Goal: Navigation & Orientation: Find specific page/section

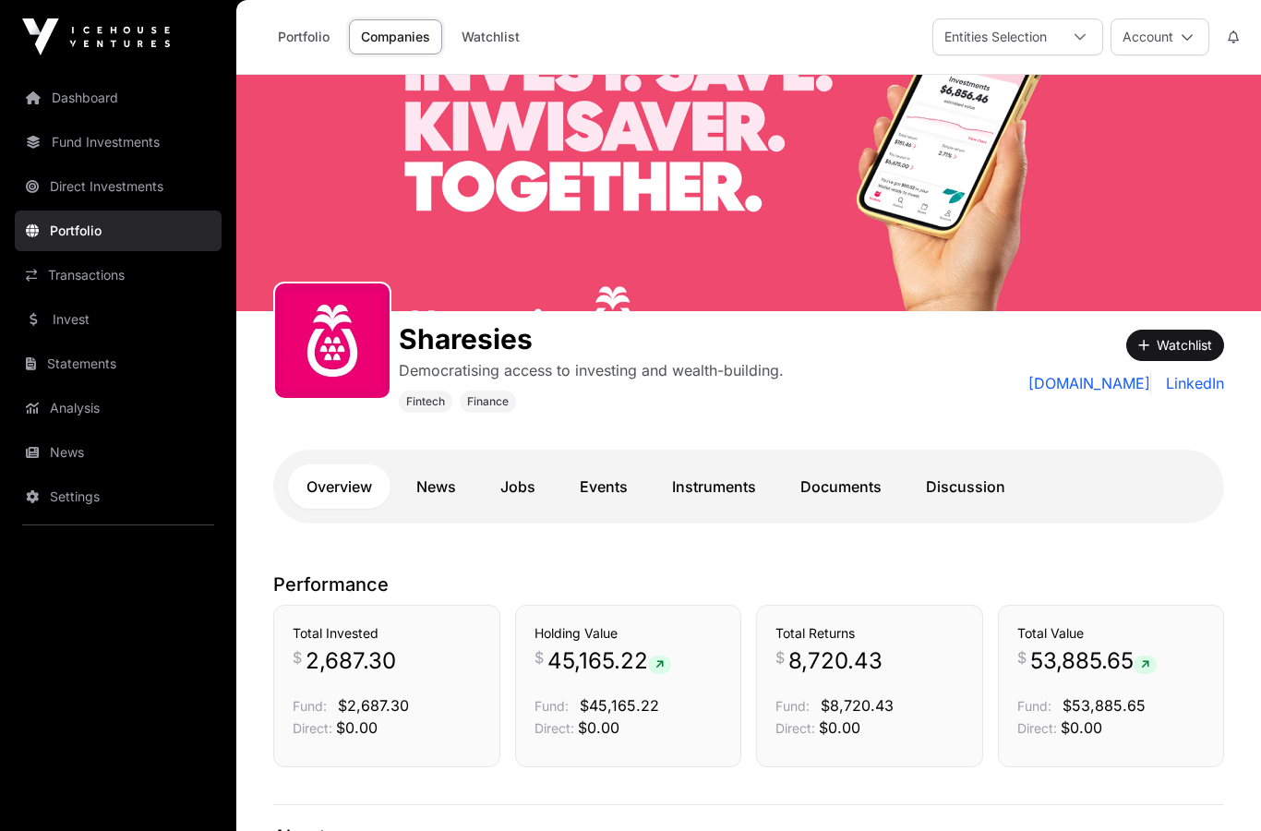
click at [107, 190] on link "Direct Investments" at bounding box center [118, 186] width 207 height 41
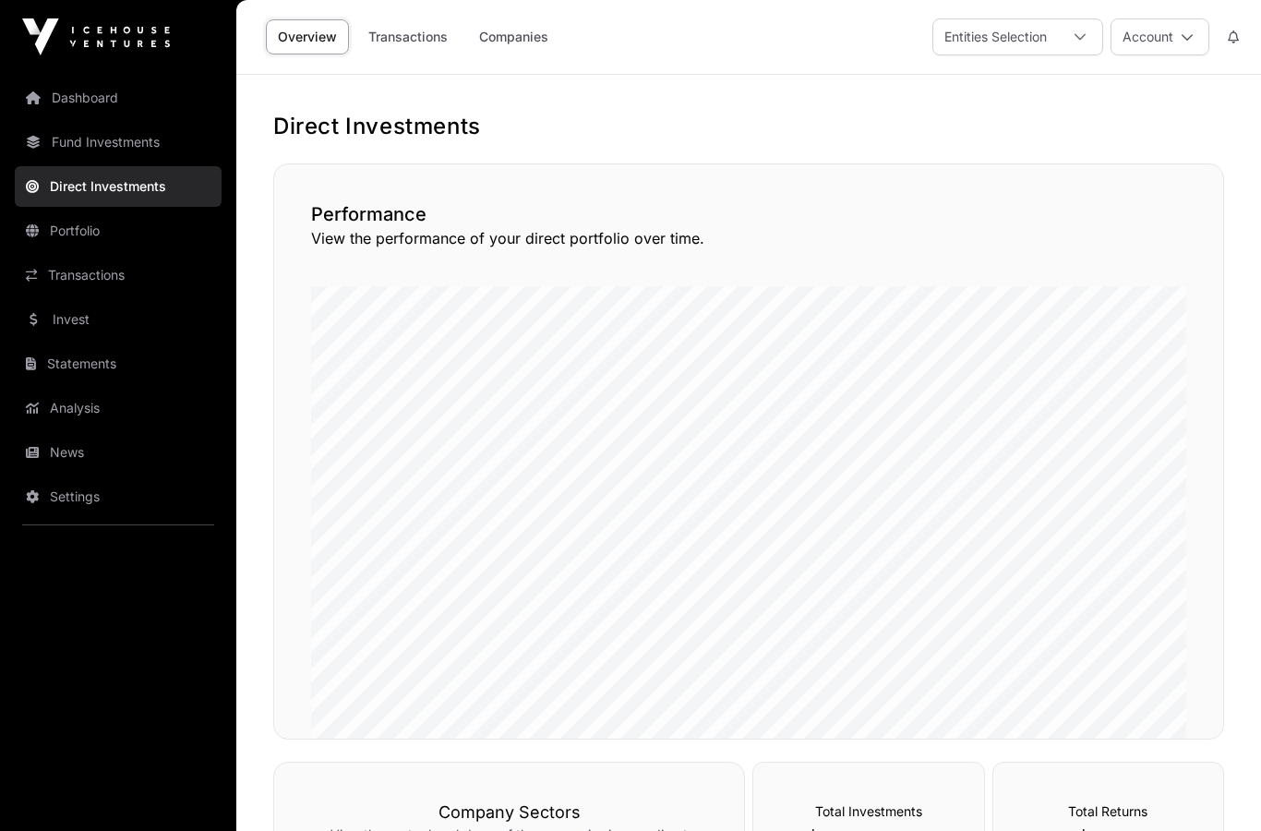
click at [119, 132] on link "Fund Investments" at bounding box center [118, 142] width 207 height 41
click at [114, 140] on link "Fund Investments" at bounding box center [118, 142] width 207 height 41
click at [101, 136] on link "Fund Investments" at bounding box center [118, 142] width 207 height 41
click at [102, 152] on link "Fund Investments" at bounding box center [118, 142] width 207 height 41
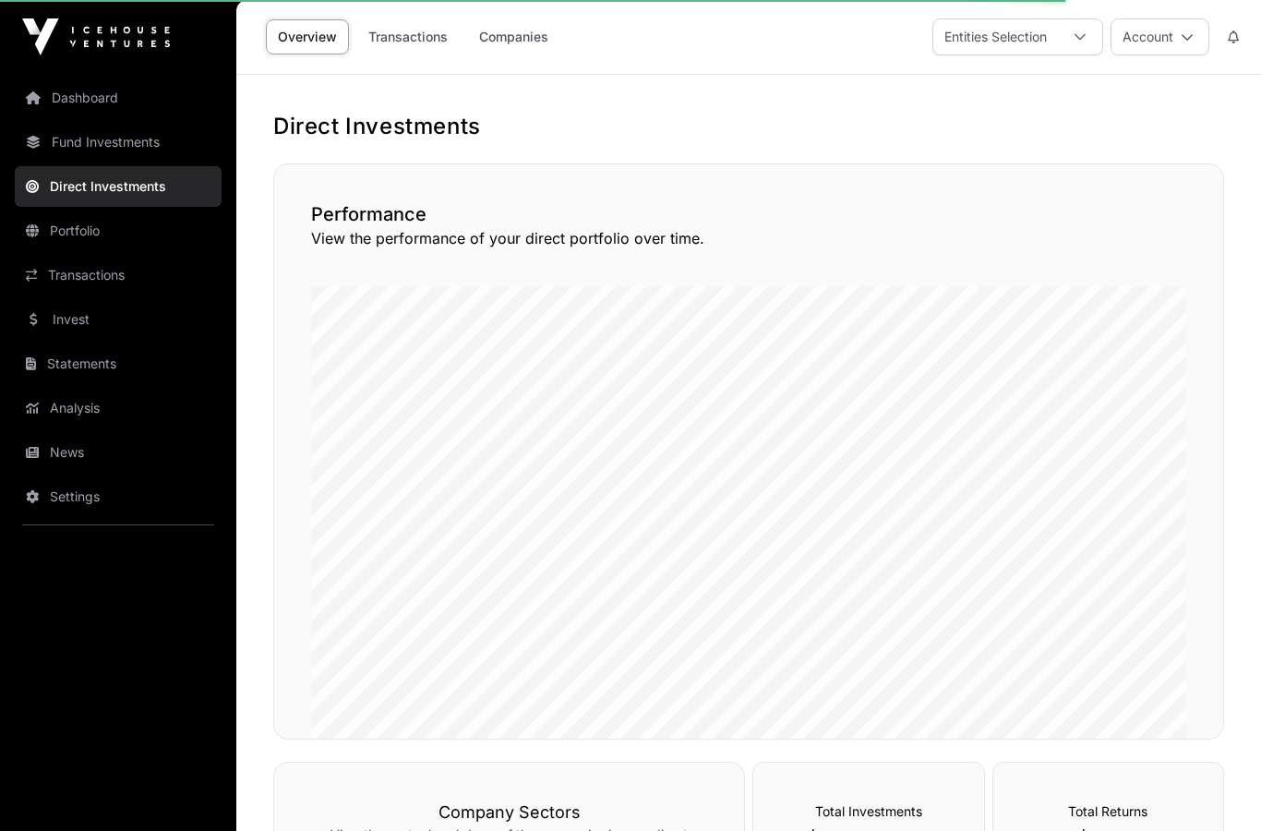
click at [120, 139] on link "Fund Investments" at bounding box center [118, 142] width 207 height 41
click at [106, 229] on link "Portfolio" at bounding box center [118, 231] width 207 height 41
click at [110, 238] on link "Portfolio" at bounding box center [118, 231] width 207 height 41
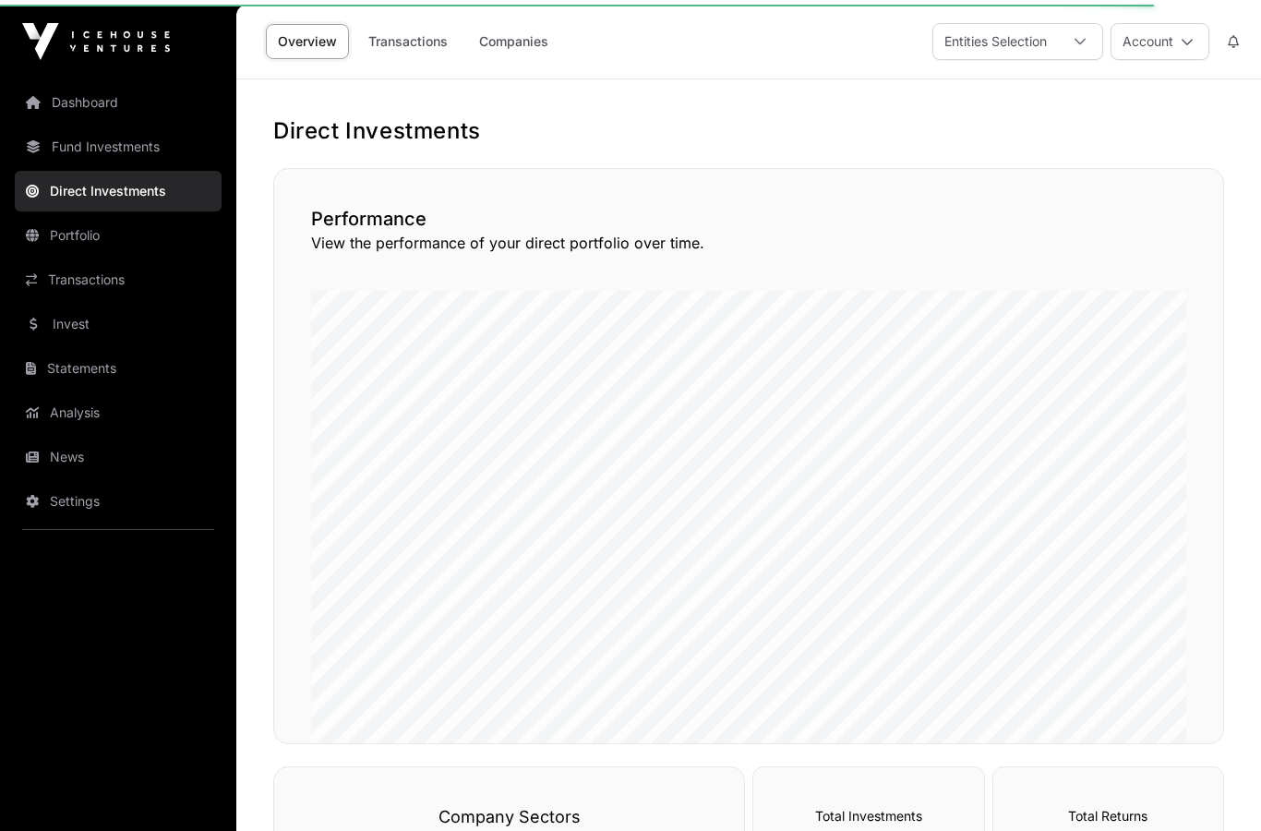
scroll to position [1, 0]
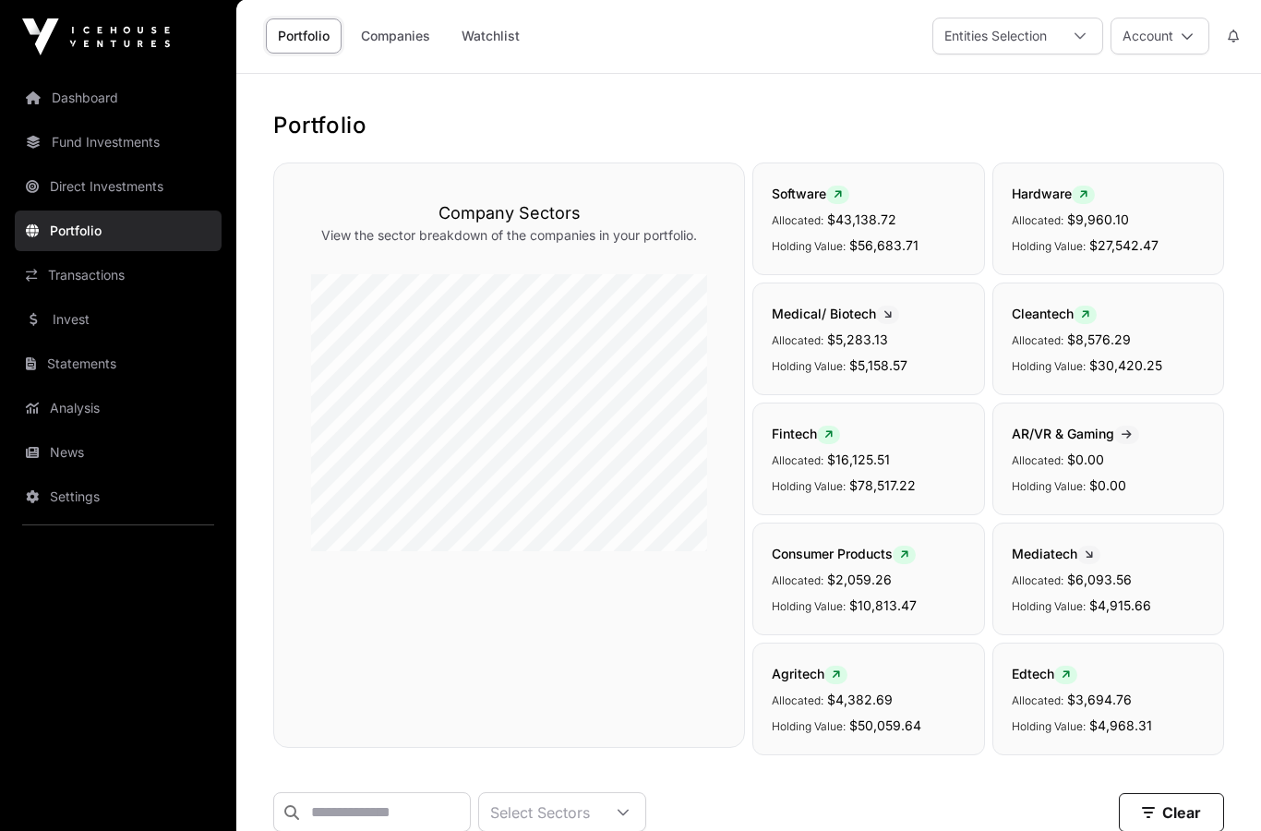
scroll to position [26, 0]
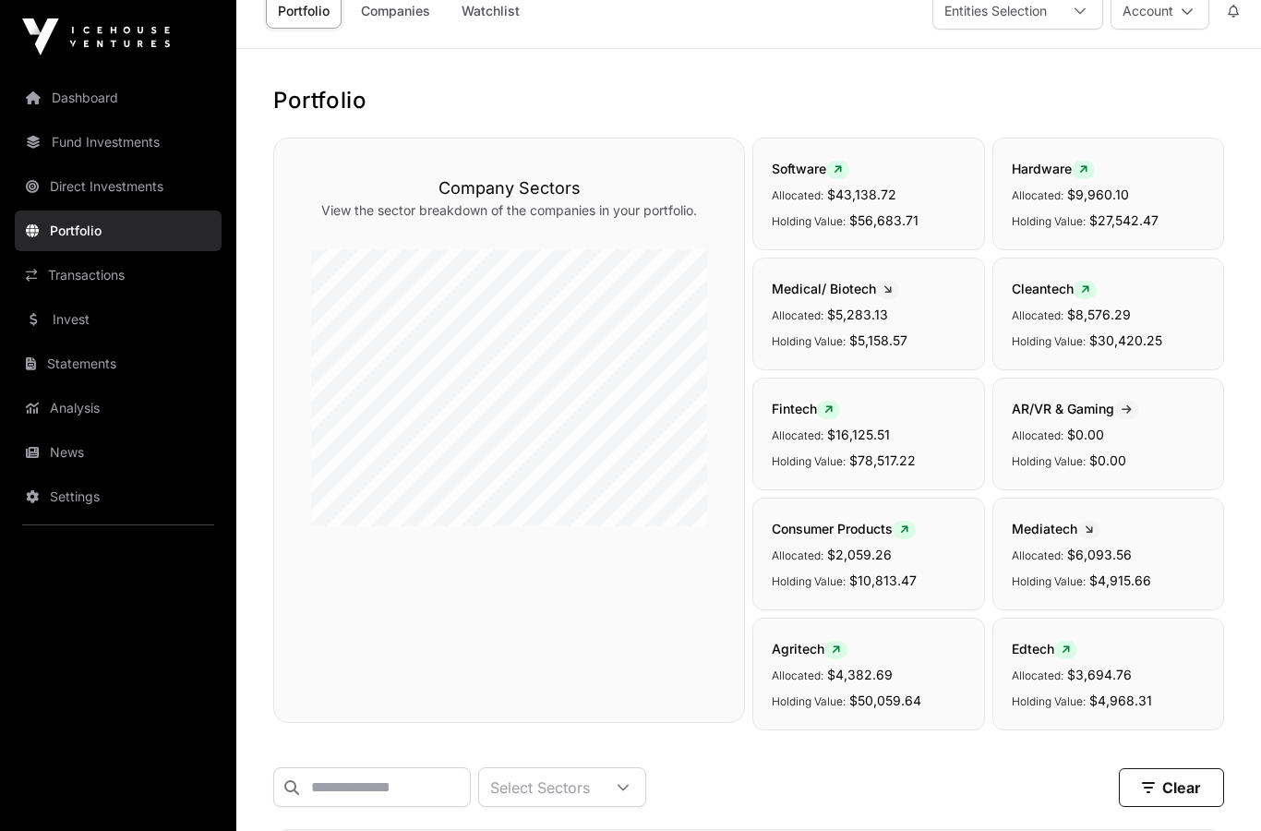
click at [74, 136] on link "Fund Investments" at bounding box center [118, 142] width 207 height 41
click at [53, 89] on link "Dashboard" at bounding box center [118, 98] width 207 height 41
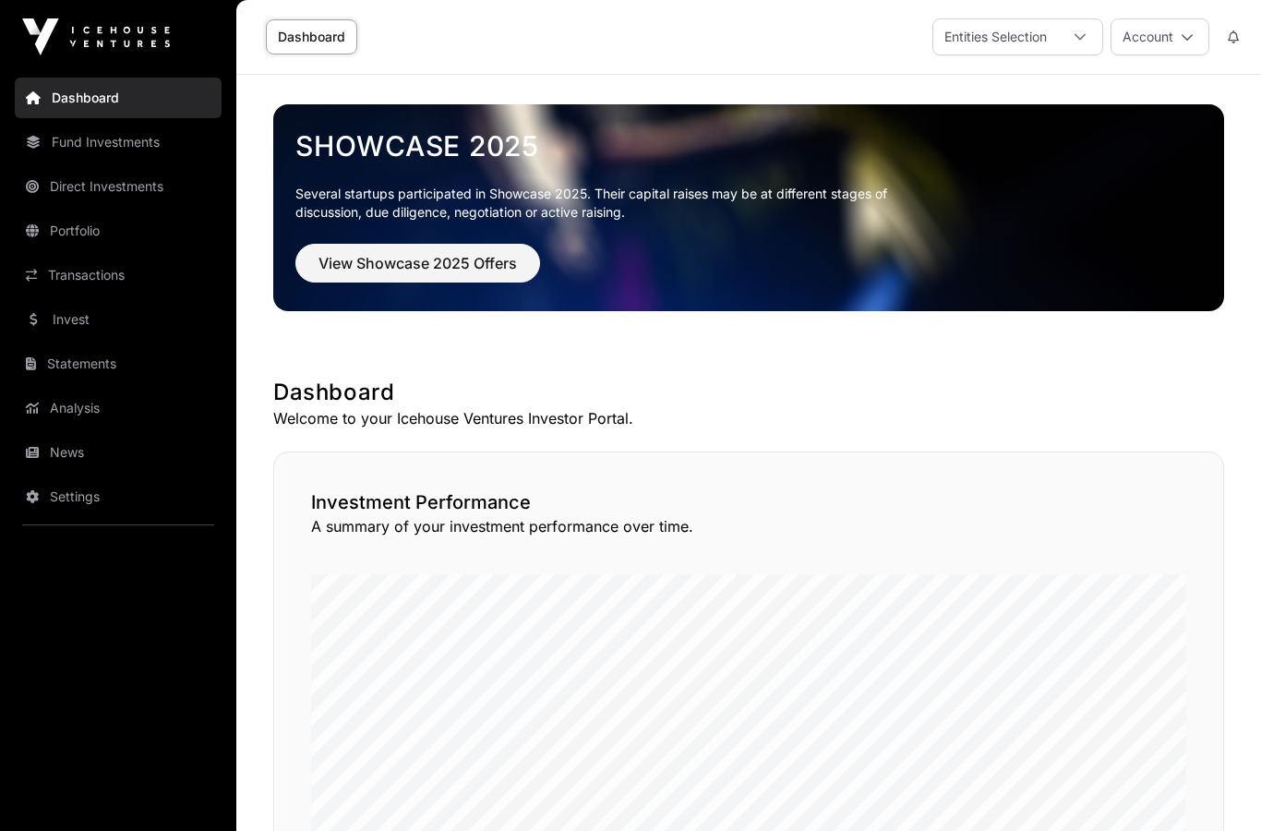
click at [69, 124] on link "Fund Investments" at bounding box center [118, 142] width 207 height 41
click at [86, 181] on link "Direct Investments" at bounding box center [118, 186] width 207 height 41
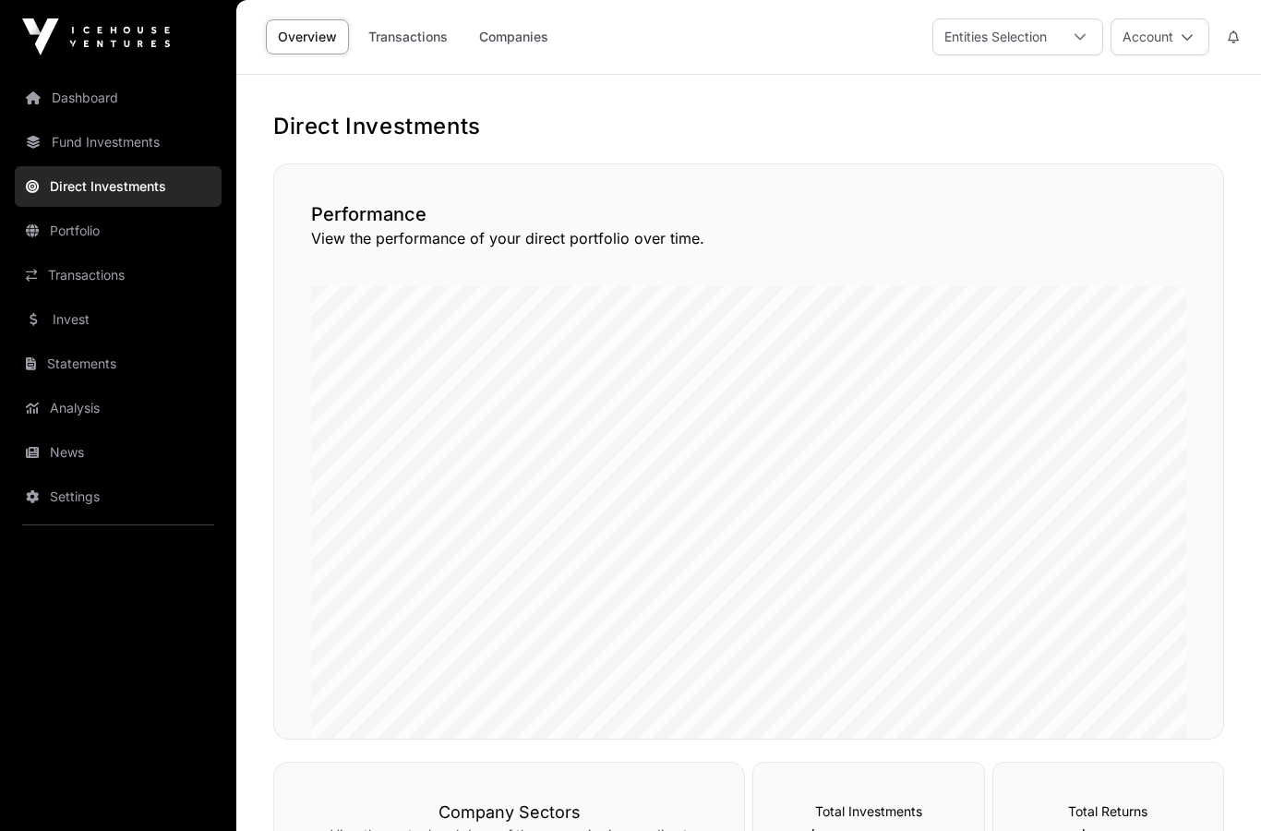
click at [78, 177] on link "Direct Investments" at bounding box center [118, 186] width 207 height 41
click at [52, 141] on link "Fund Investments" at bounding box center [118, 142] width 207 height 41
click at [115, 152] on link "Fund Investments" at bounding box center [118, 142] width 207 height 41
click at [89, 147] on link "Fund Investments" at bounding box center [118, 142] width 207 height 41
click at [113, 138] on link "Fund Investments" at bounding box center [118, 142] width 207 height 41
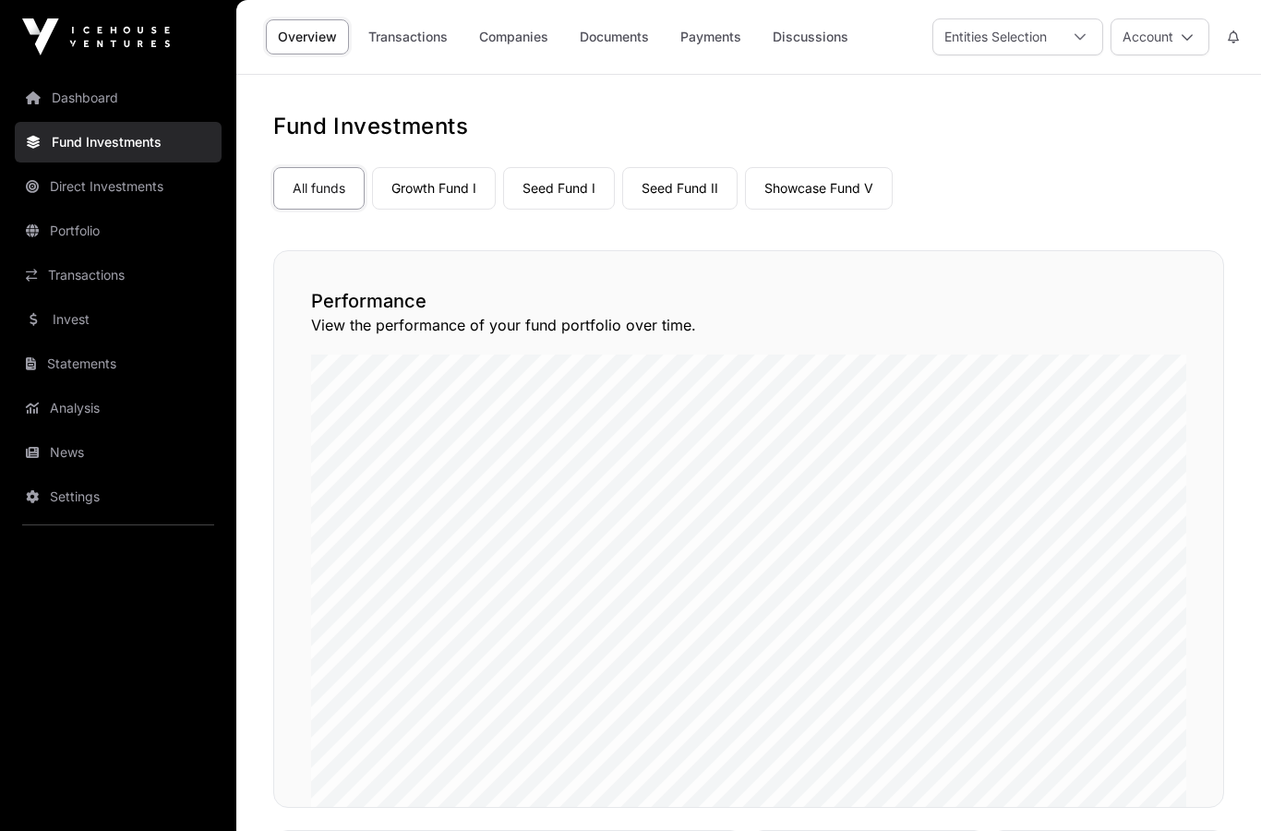
click at [94, 146] on link "Fund Investments" at bounding box center [118, 142] width 207 height 41
click at [495, 47] on link "Companies" at bounding box center [513, 36] width 93 height 35
